Goal: Entertainment & Leisure: Consume media (video, audio)

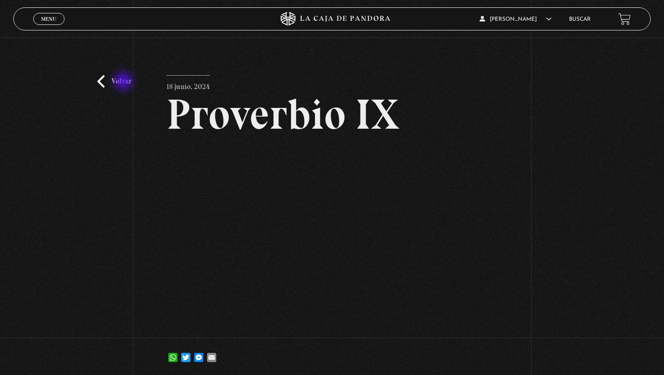
click at [124, 82] on link "Volver" at bounding box center [114, 81] width 34 height 12
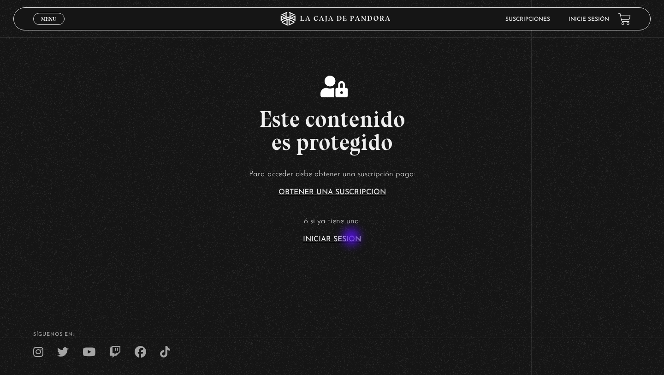
click at [352, 238] on link "Iniciar Sesión" at bounding box center [332, 239] width 58 height 7
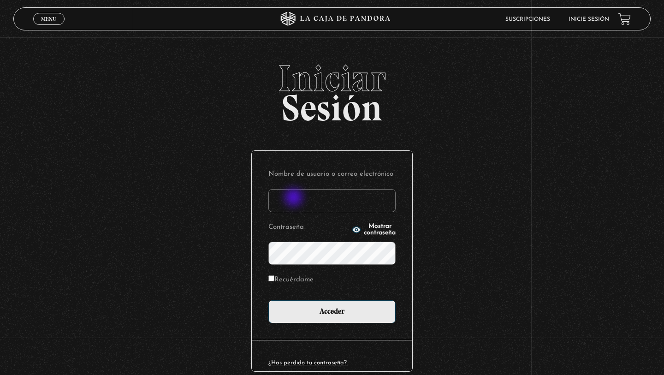
click at [294, 198] on input "Nombre de usuario o correo electrónico" at bounding box center [331, 200] width 127 height 23
type input "elenamenjivar89@gmail.com"
click at [273, 282] on label "Recuérdame" at bounding box center [290, 280] width 45 height 14
click at [273, 281] on input "Recuérdame" at bounding box center [271, 278] width 6 height 6
checkbox input "true"
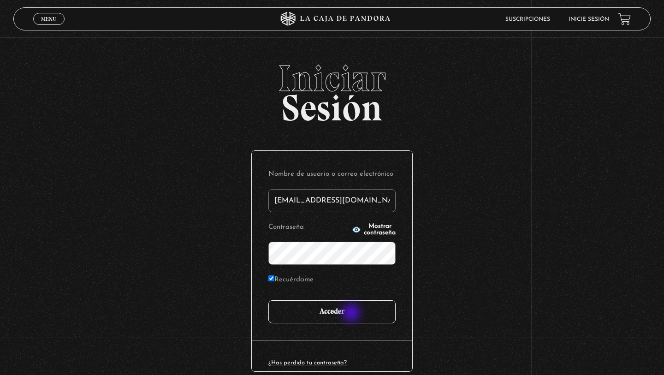
click at [352, 313] on input "Acceder" at bounding box center [331, 311] width 127 height 23
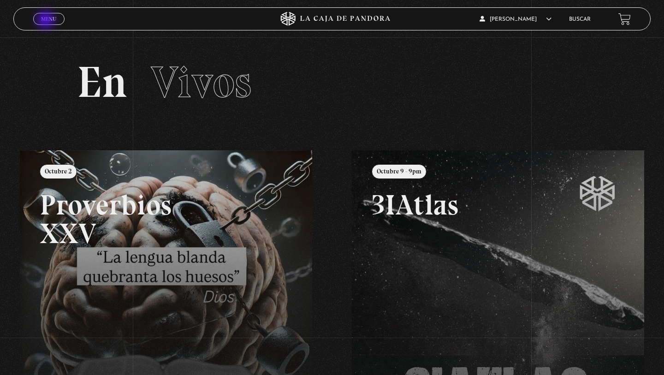
click at [47, 21] on span "Menu" at bounding box center [48, 19] width 15 height 6
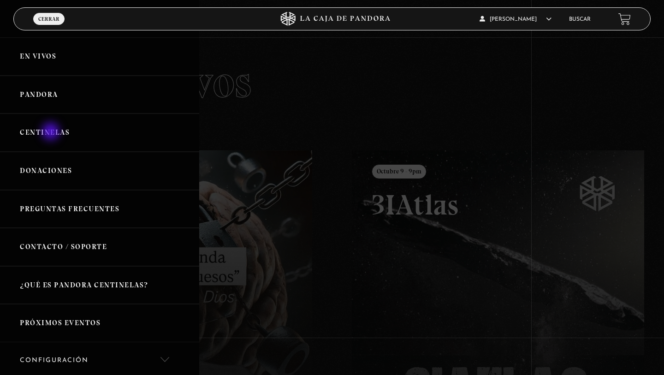
click at [52, 133] on link "Centinelas" at bounding box center [99, 132] width 199 height 38
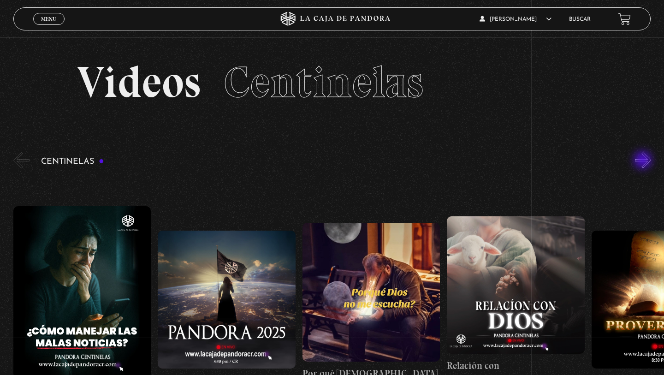
click at [643, 161] on button "»" at bounding box center [643, 160] width 16 height 16
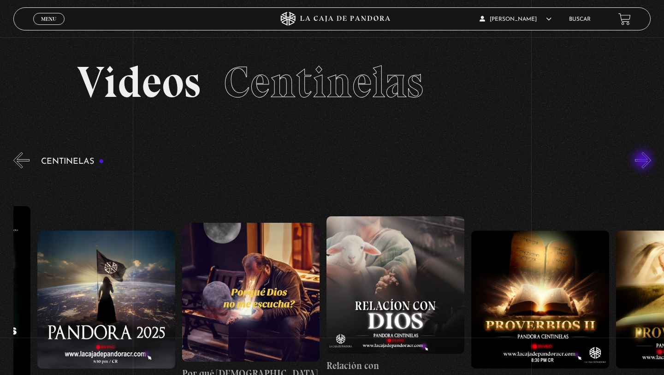
click at [643, 161] on button "»" at bounding box center [643, 160] width 16 height 16
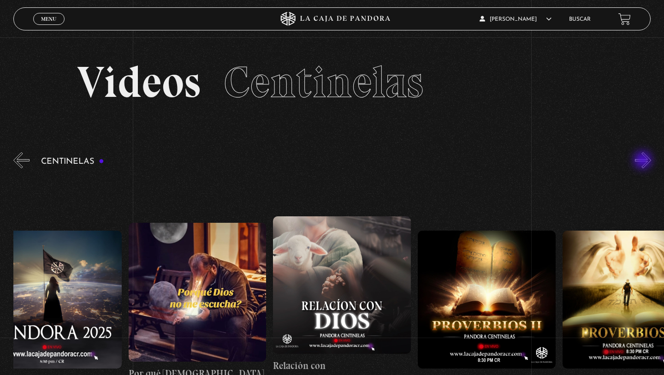
click at [643, 161] on button "»" at bounding box center [643, 160] width 16 height 16
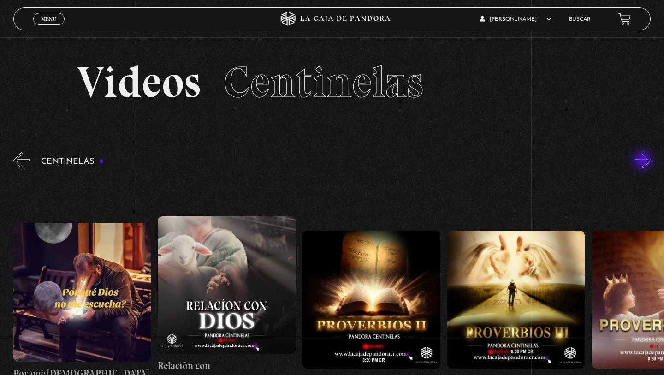
click at [643, 161] on button "»" at bounding box center [643, 160] width 16 height 16
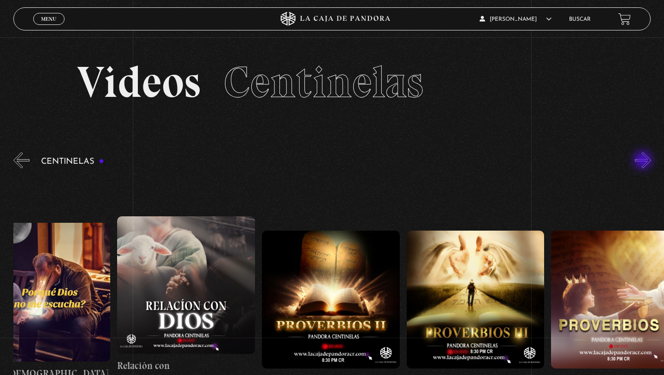
click at [643, 161] on button "»" at bounding box center [643, 160] width 16 height 16
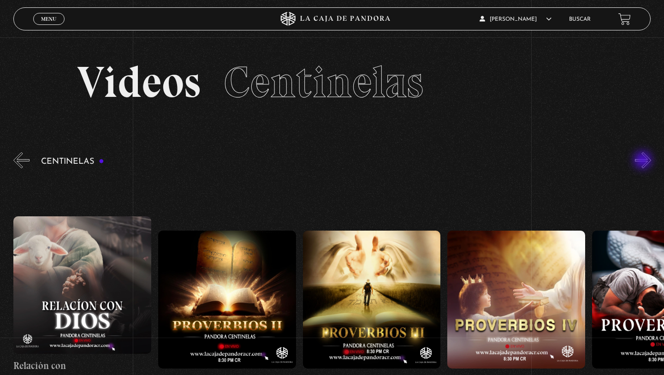
click at [643, 161] on button "»" at bounding box center [643, 160] width 16 height 16
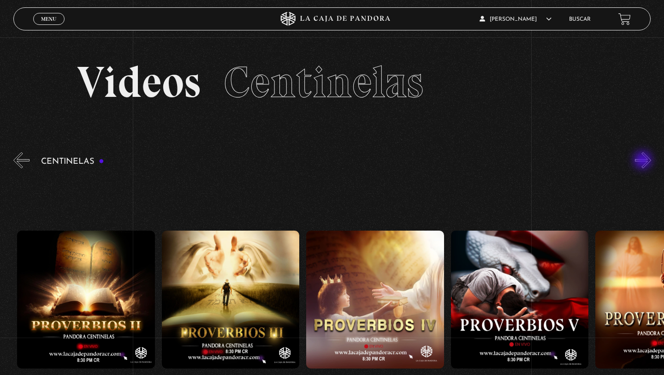
click at [643, 161] on button "»" at bounding box center [643, 160] width 16 height 16
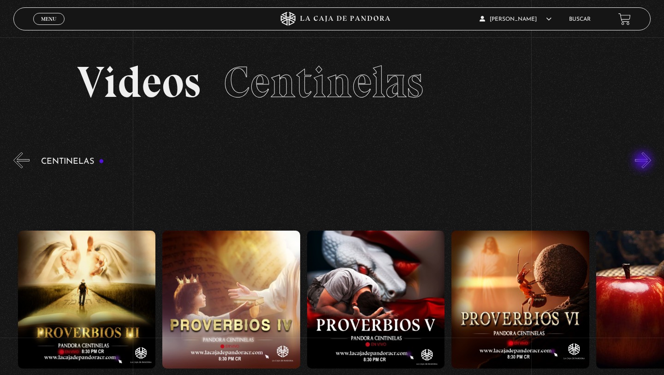
click at [643, 161] on button "»" at bounding box center [643, 160] width 16 height 16
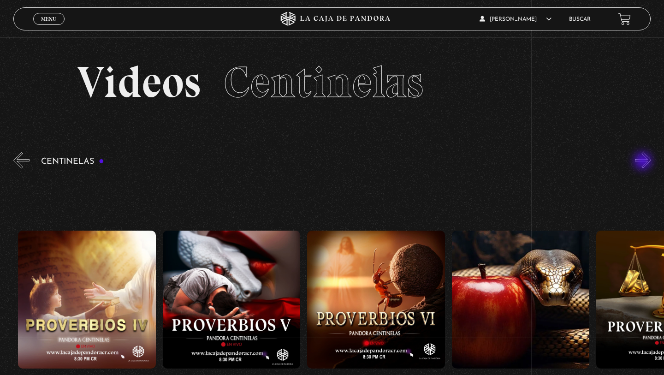
click at [643, 162] on button "»" at bounding box center [643, 160] width 16 height 16
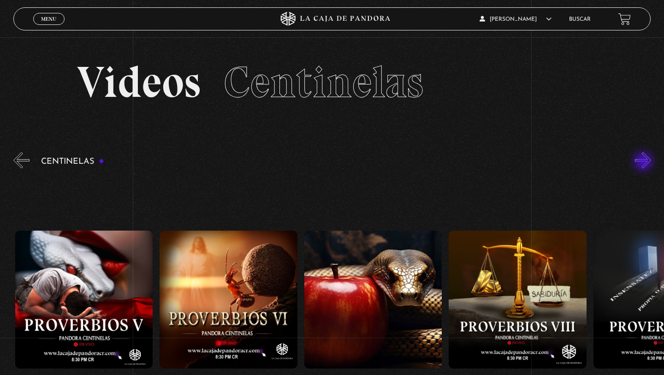
click at [644, 162] on button "»" at bounding box center [643, 160] width 16 height 16
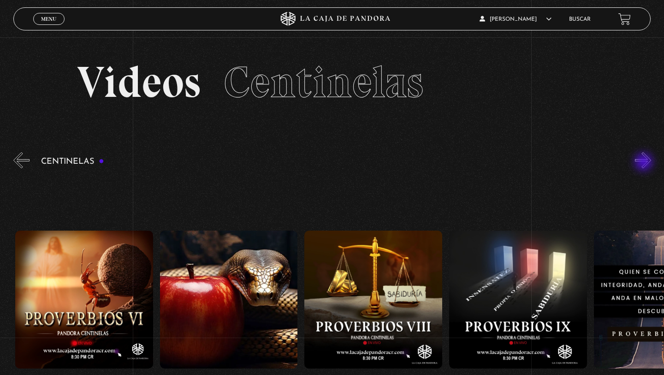
click at [644, 163] on button "»" at bounding box center [643, 160] width 16 height 16
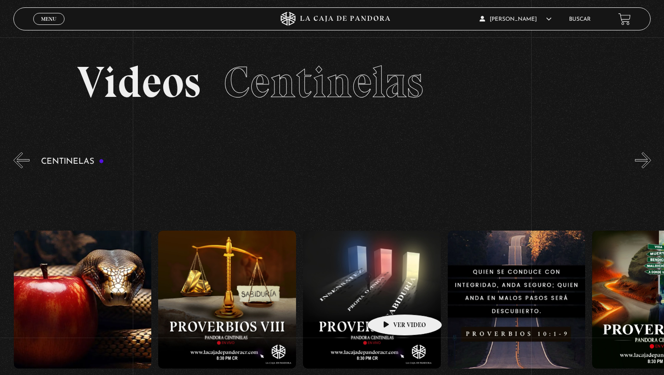
scroll to position [0, 1301]
click at [372, 302] on figure at bounding box center [371, 299] width 138 height 138
